Goal: Find specific page/section: Find specific page/section

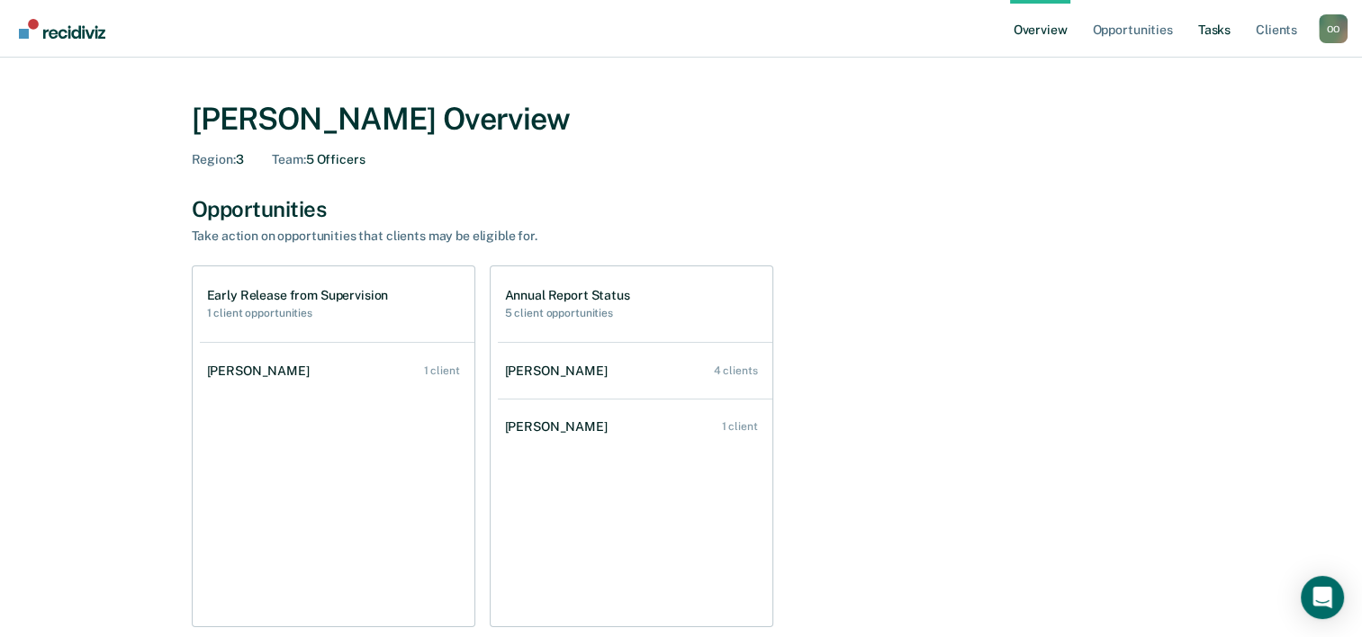
click at [1212, 34] on link "Tasks" at bounding box center [1214, 29] width 40 height 58
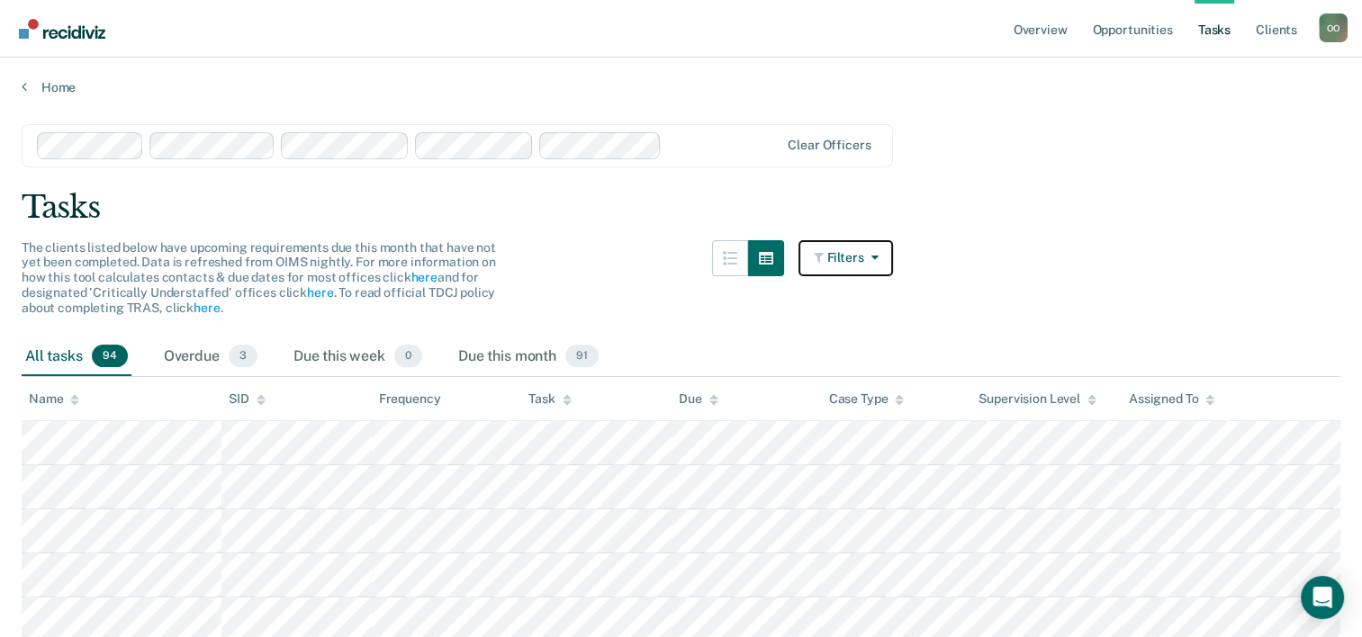
click at [891, 255] on button "Filters" at bounding box center [845, 258] width 95 height 36
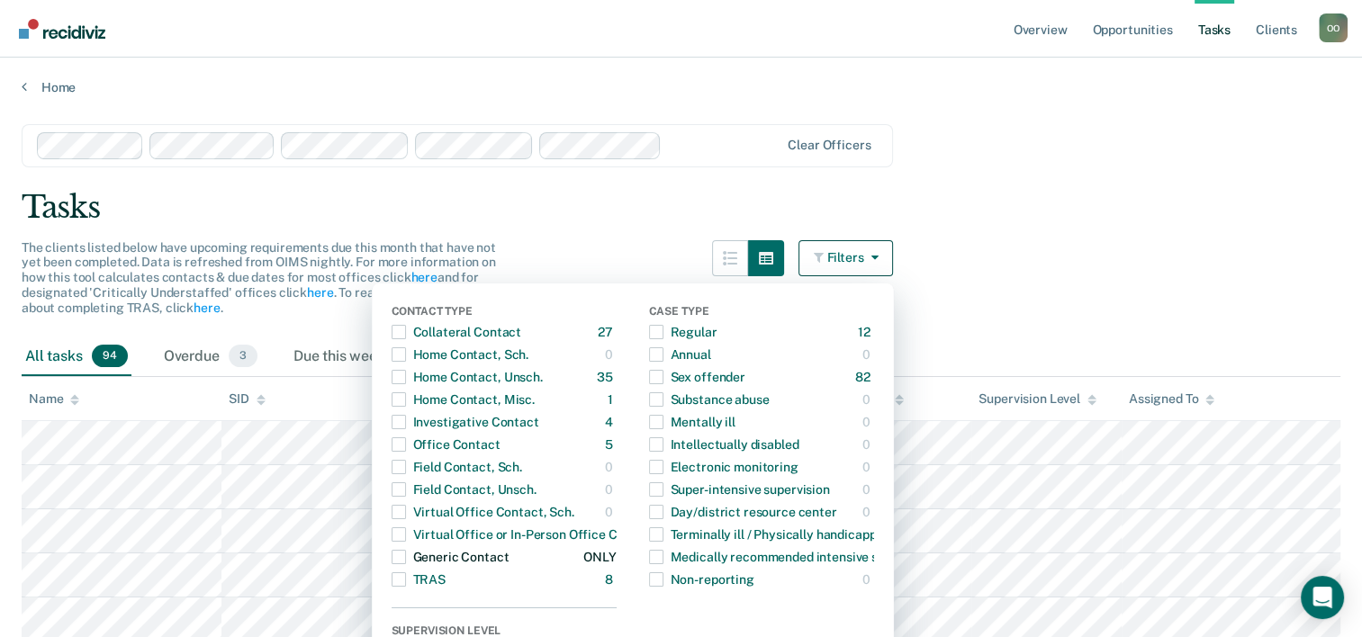
click at [406, 553] on span "button" at bounding box center [398, 557] width 14 height 14
click at [1203, 225] on main "Clear officers Tasks The clients listed below have upcoming requirements due th…" at bounding box center [681, 600] width 1362 height 1010
